Goal: Find specific page/section: Find specific page/section

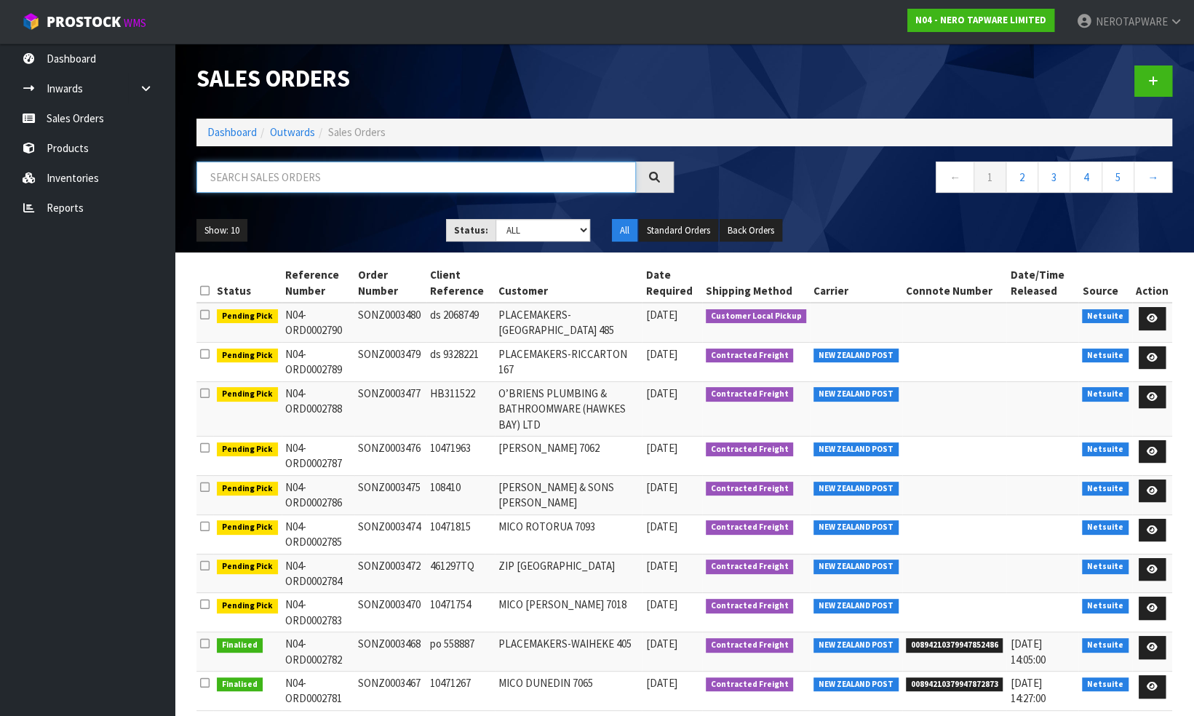
click at [254, 178] on input "text" at bounding box center [415, 177] width 439 height 31
paste input "10469761"
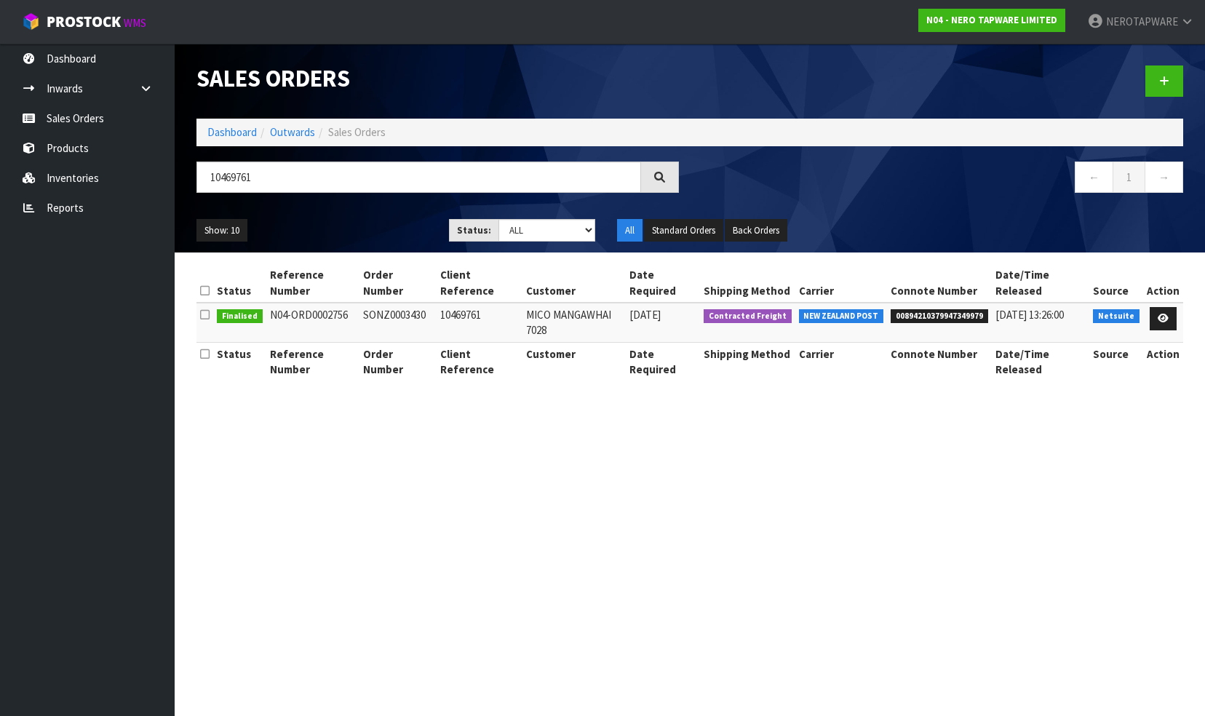
click at [959, 316] on span "00894210379947349979" at bounding box center [940, 316] width 98 height 15
copy span "00894210379947349979"
click at [265, 177] on input "10469761" at bounding box center [418, 177] width 445 height 31
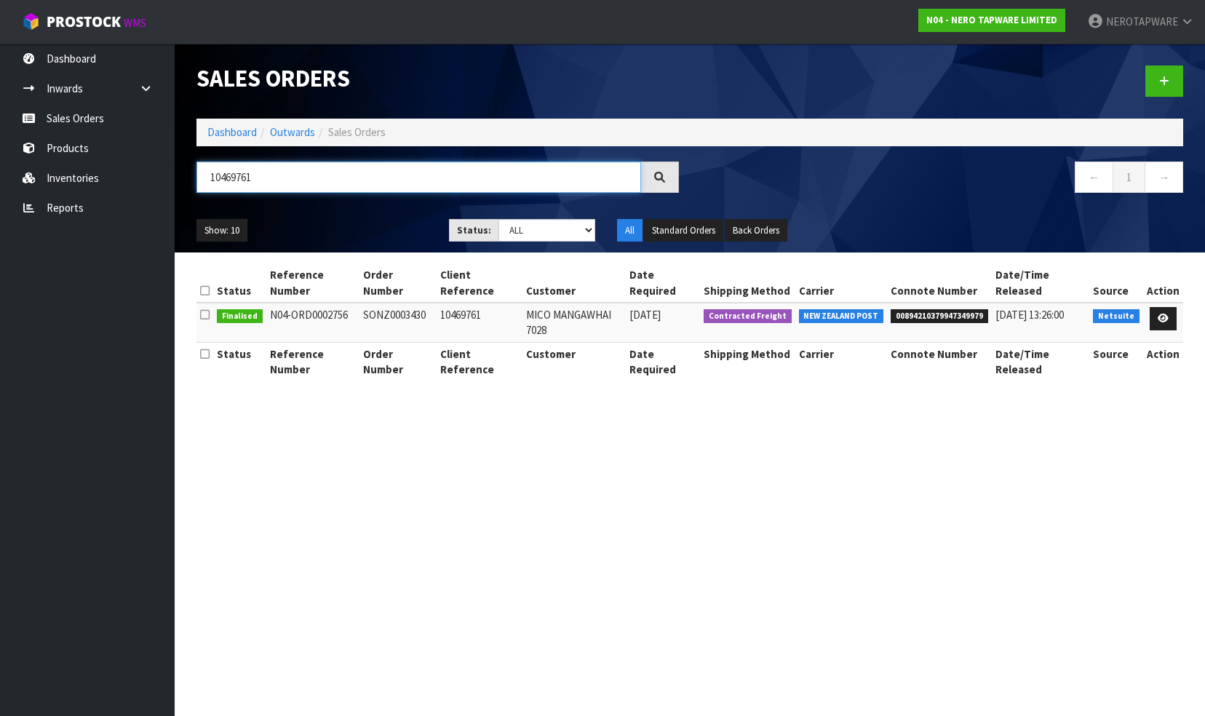
paste input "46977"
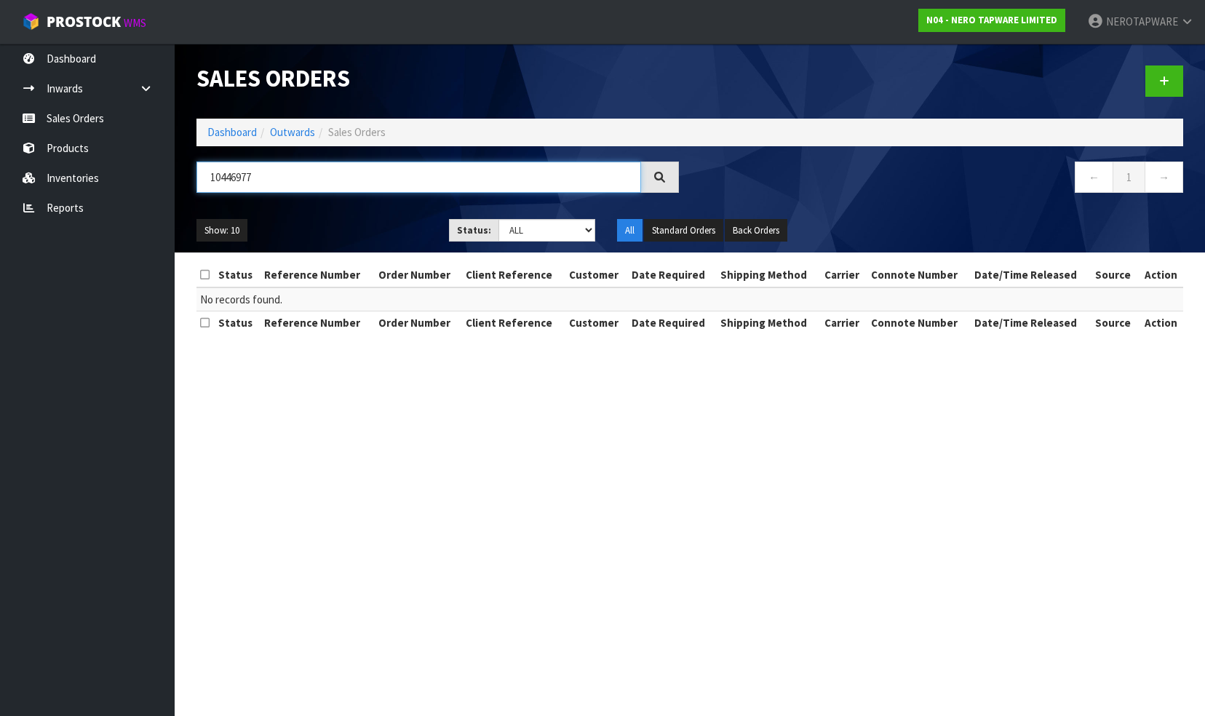
click at [274, 185] on input "10446977" at bounding box center [418, 177] width 445 height 31
paste input "SONZ0000672"
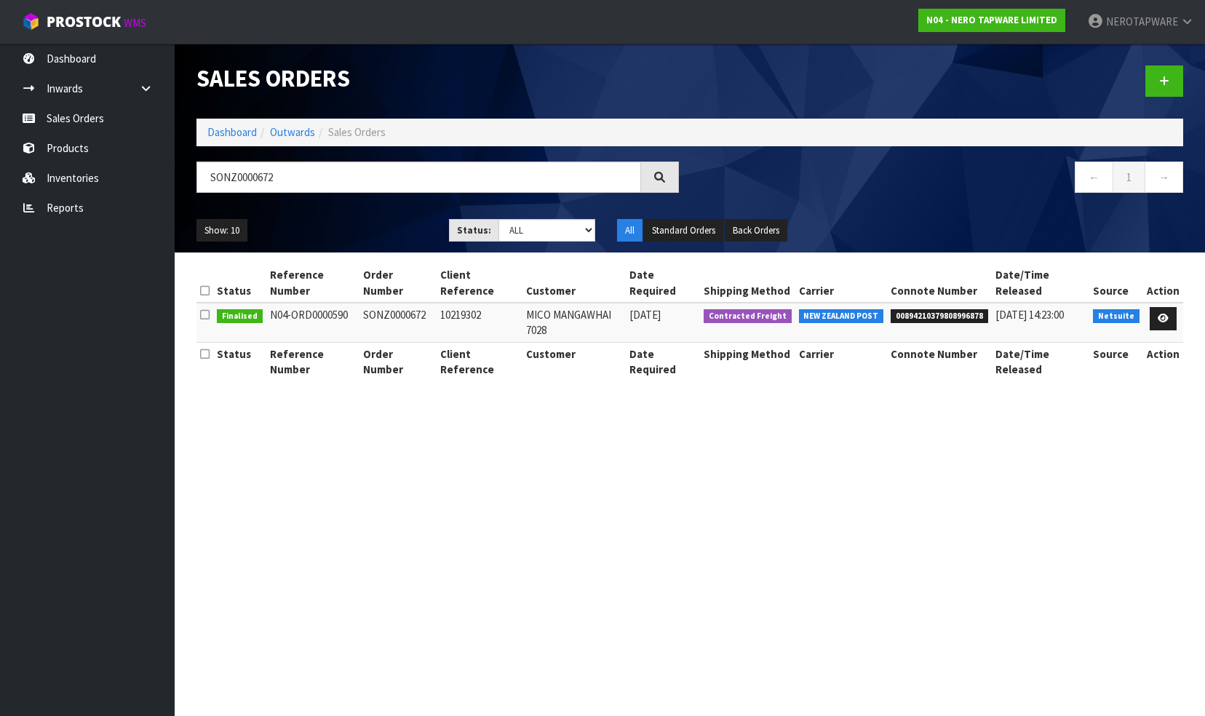
click at [915, 312] on span "00894210379808996878" at bounding box center [940, 316] width 98 height 15
copy span "00894210379808996878"
click at [285, 178] on input "SONZ0000672" at bounding box center [418, 177] width 445 height 31
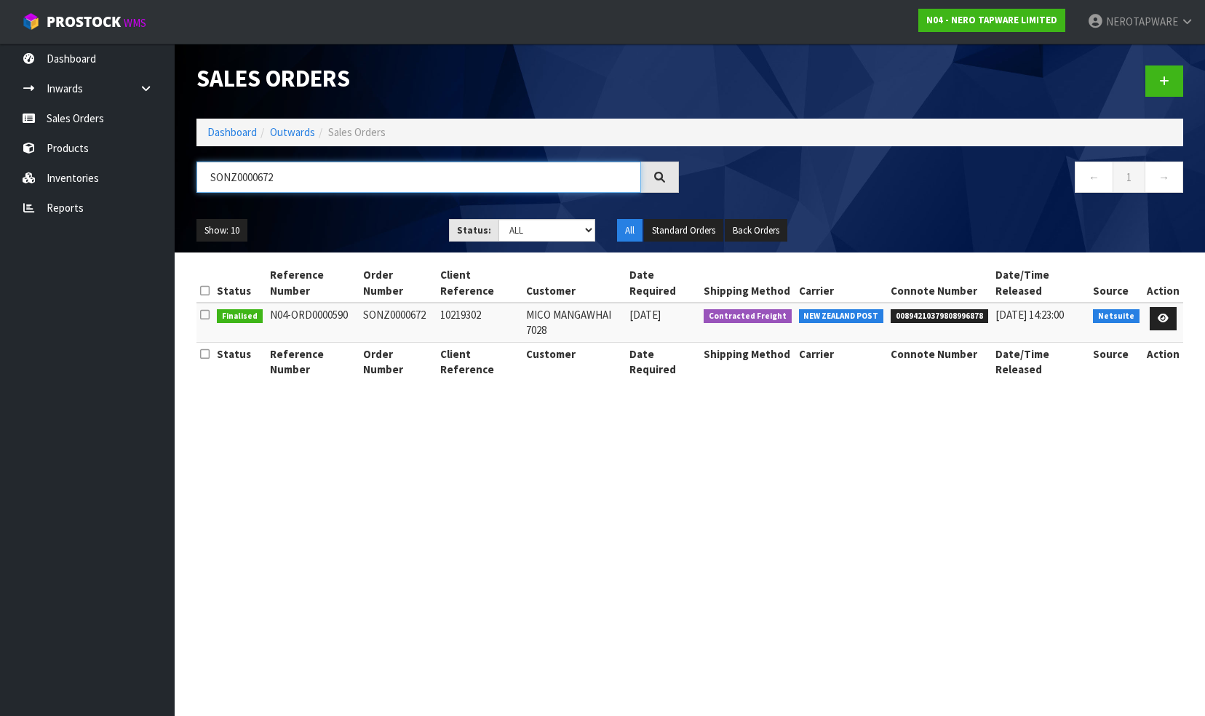
paste input "298"
type input "SONZ0000298"
click at [921, 316] on span "00894210379330864973" at bounding box center [940, 316] width 98 height 15
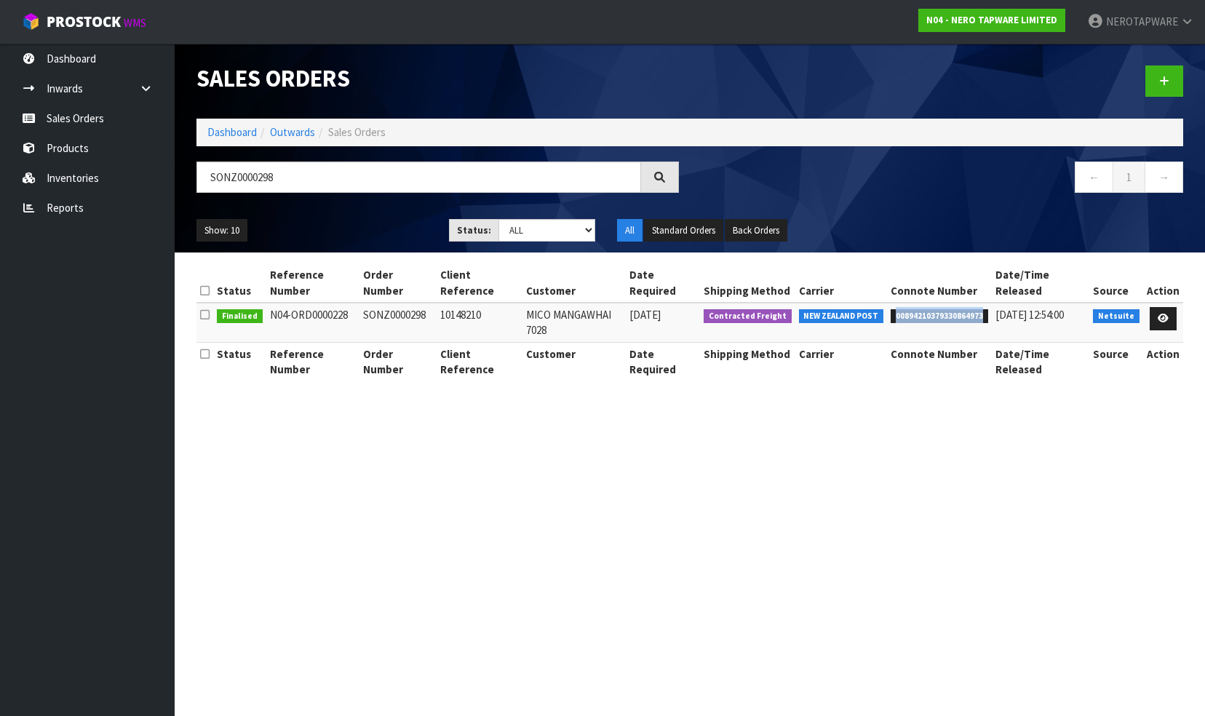
click at [921, 316] on span "00894210379330864973" at bounding box center [940, 316] width 98 height 15
copy span "00894210379330864973"
